Goal: Find contact information: Find contact information

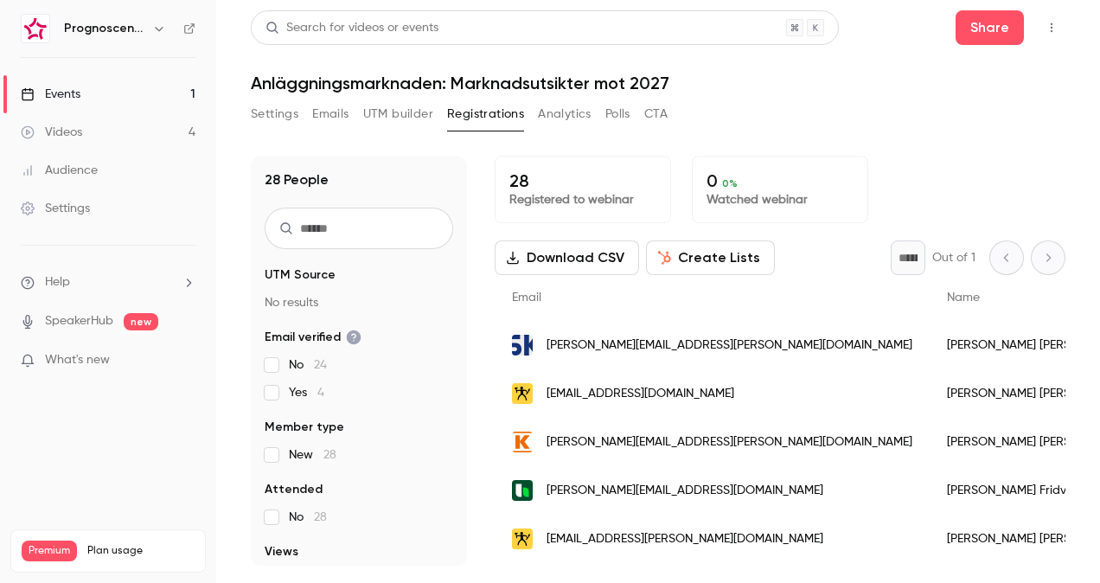
scroll to position [173, 0]
click at [664, 344] on span "[PERSON_NAME][EMAIL_ADDRESS][PERSON_NAME][DOMAIN_NAME]" at bounding box center [729, 345] width 366 height 18
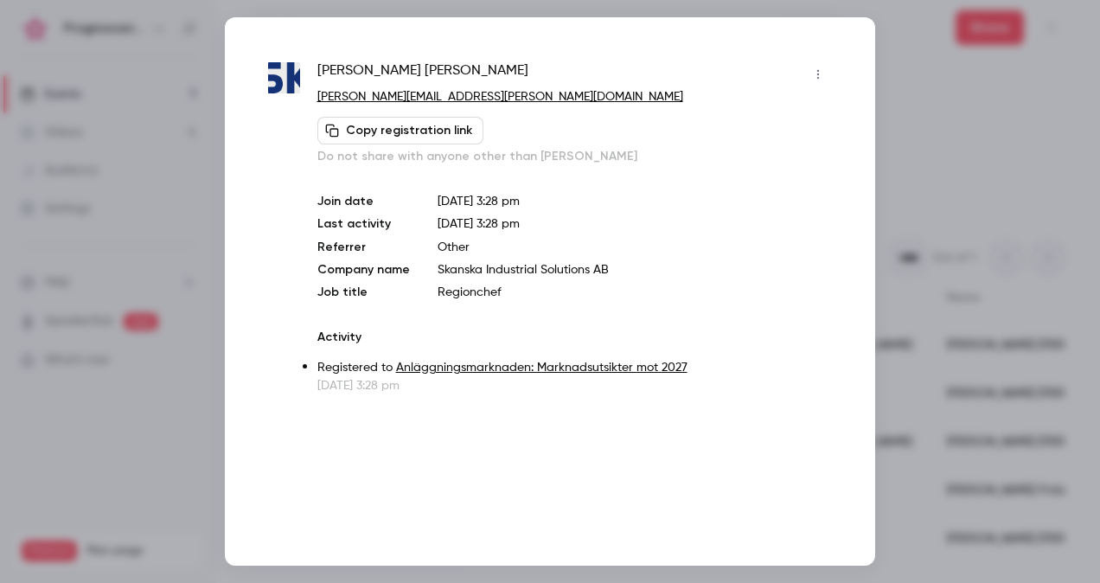
click at [915, 157] on div at bounding box center [550, 291] width 1100 height 583
